Goal: Task Accomplishment & Management: Manage account settings

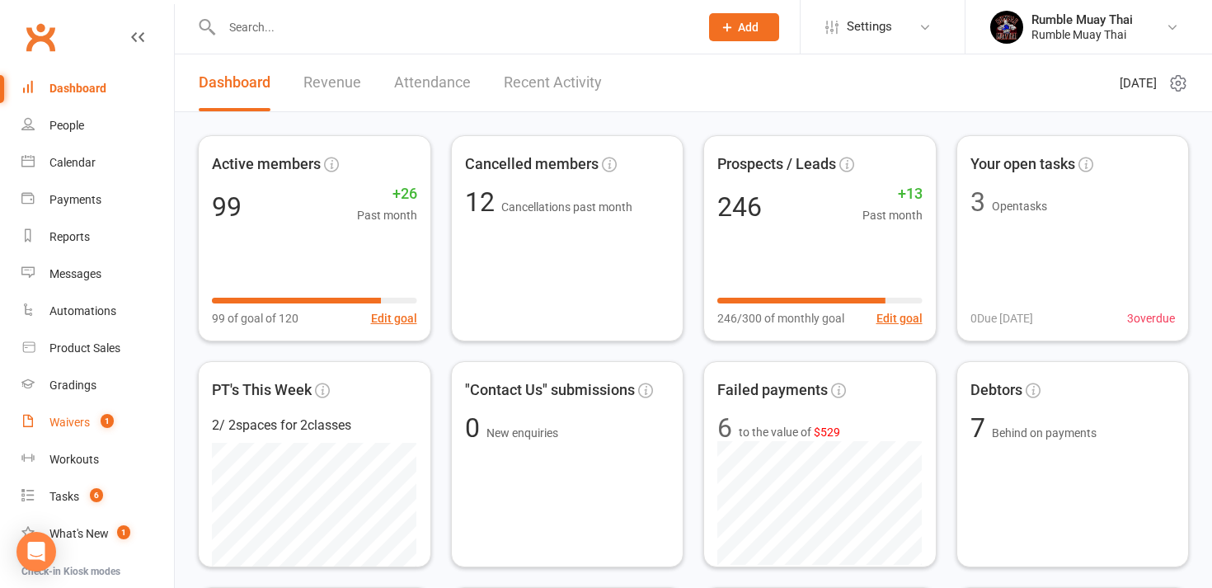
click at [64, 422] on div "Waivers" at bounding box center [69, 422] width 40 height 13
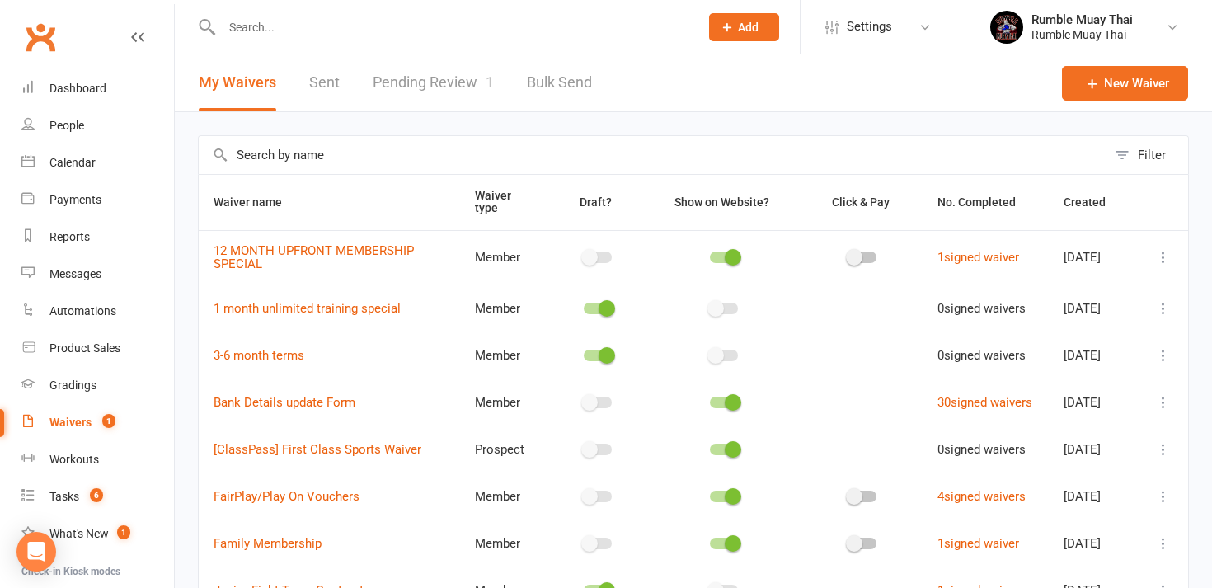
click at [413, 82] on link "Pending Review 1" at bounding box center [433, 82] width 121 height 57
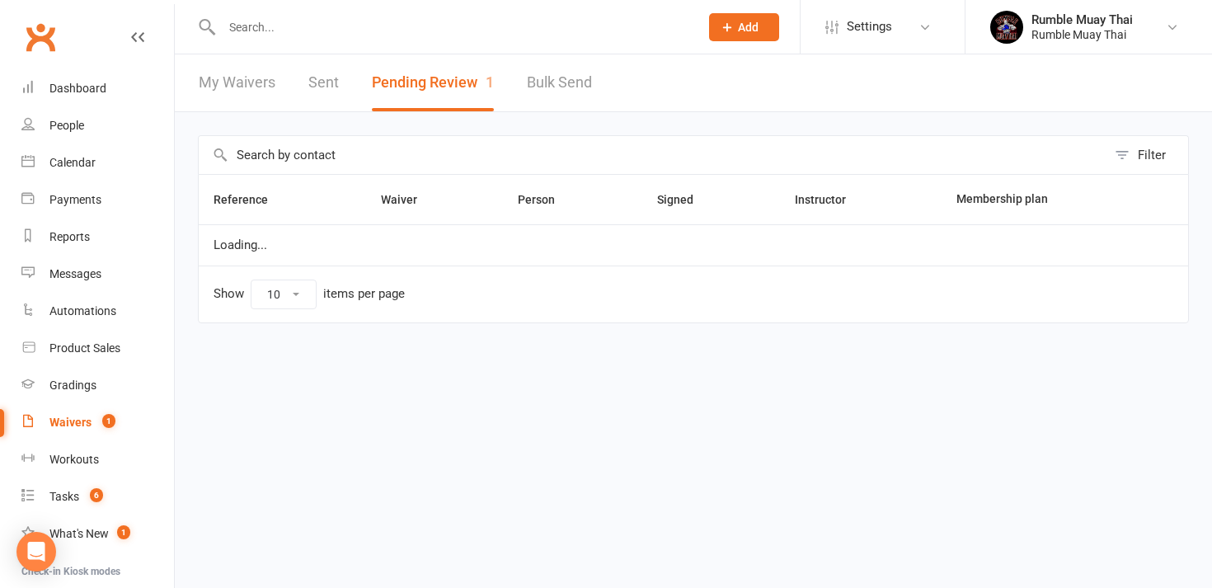
click at [413, 82] on button "Pending Review 1" at bounding box center [433, 82] width 122 height 57
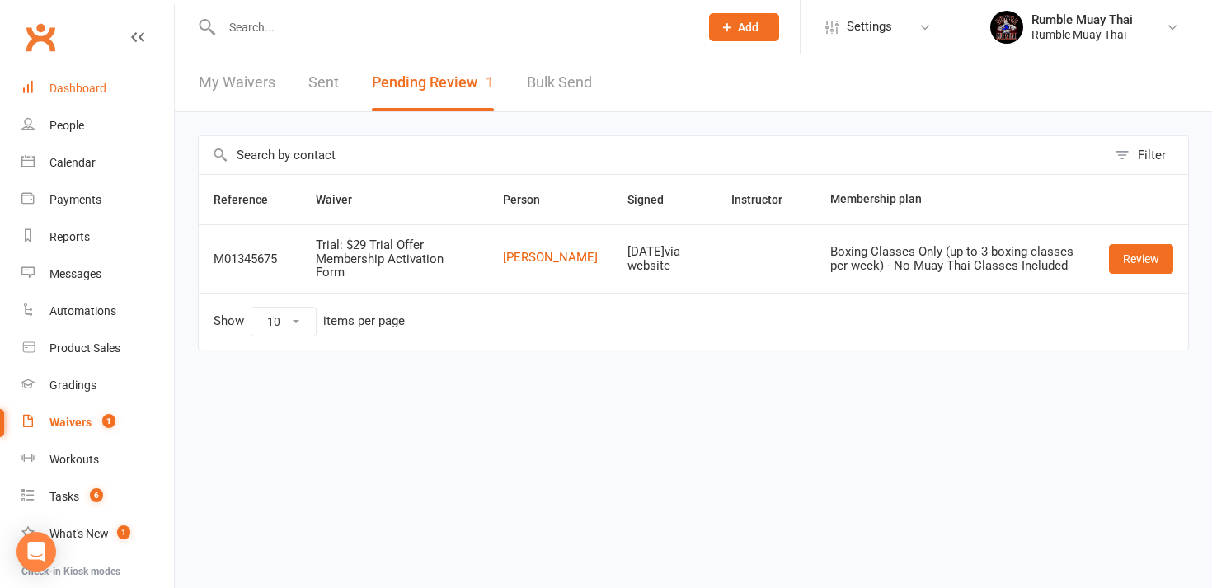
click at [77, 87] on div "Dashboard" at bounding box center [77, 88] width 57 height 13
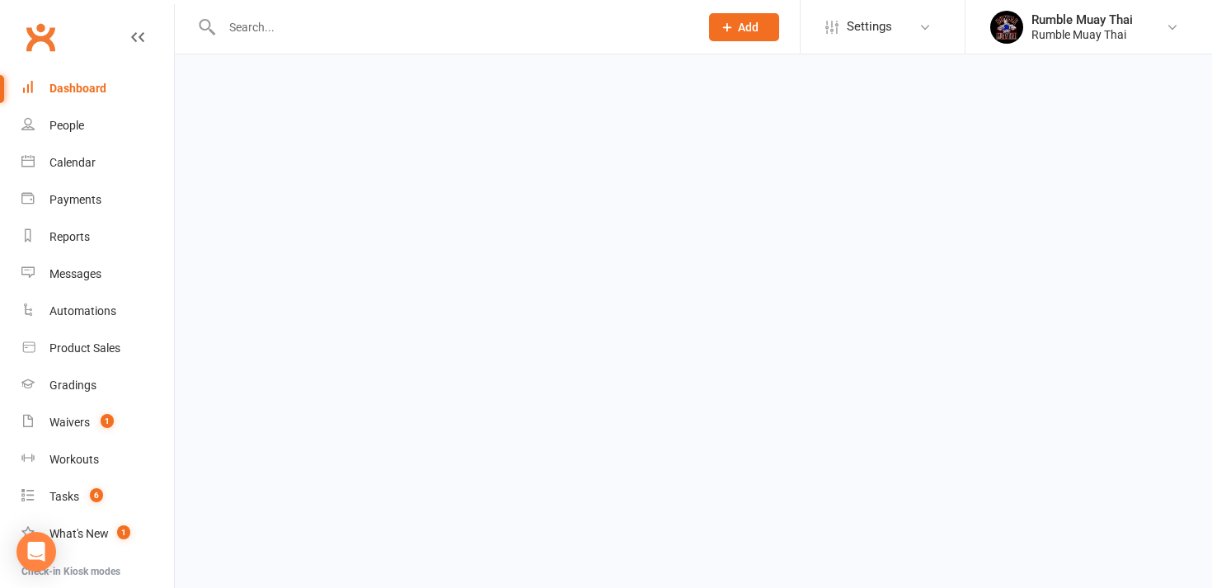
click at [77, 87] on div "Dashboard" at bounding box center [77, 88] width 57 height 13
